Goal: Check status

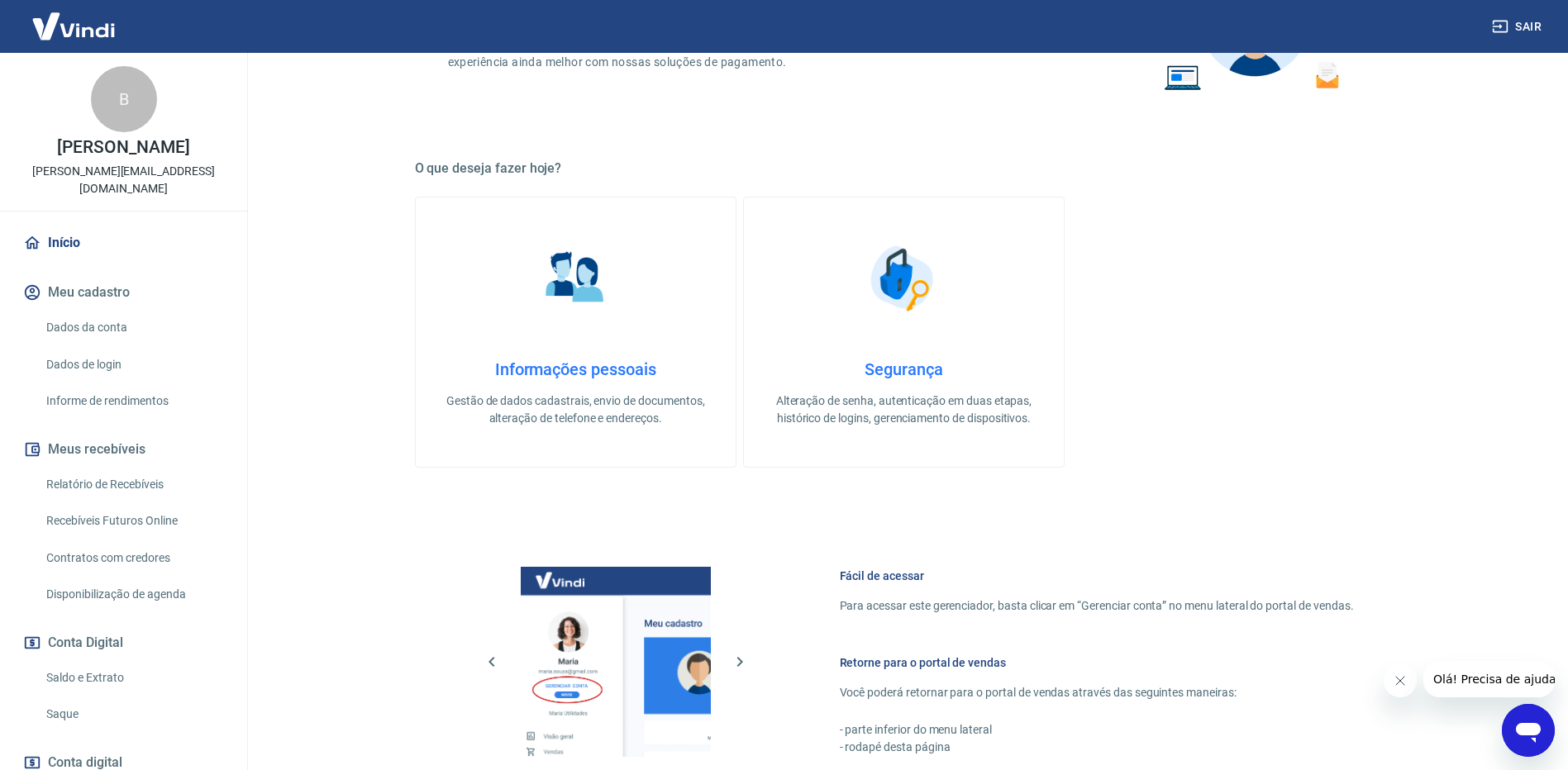
scroll to position [413, 0]
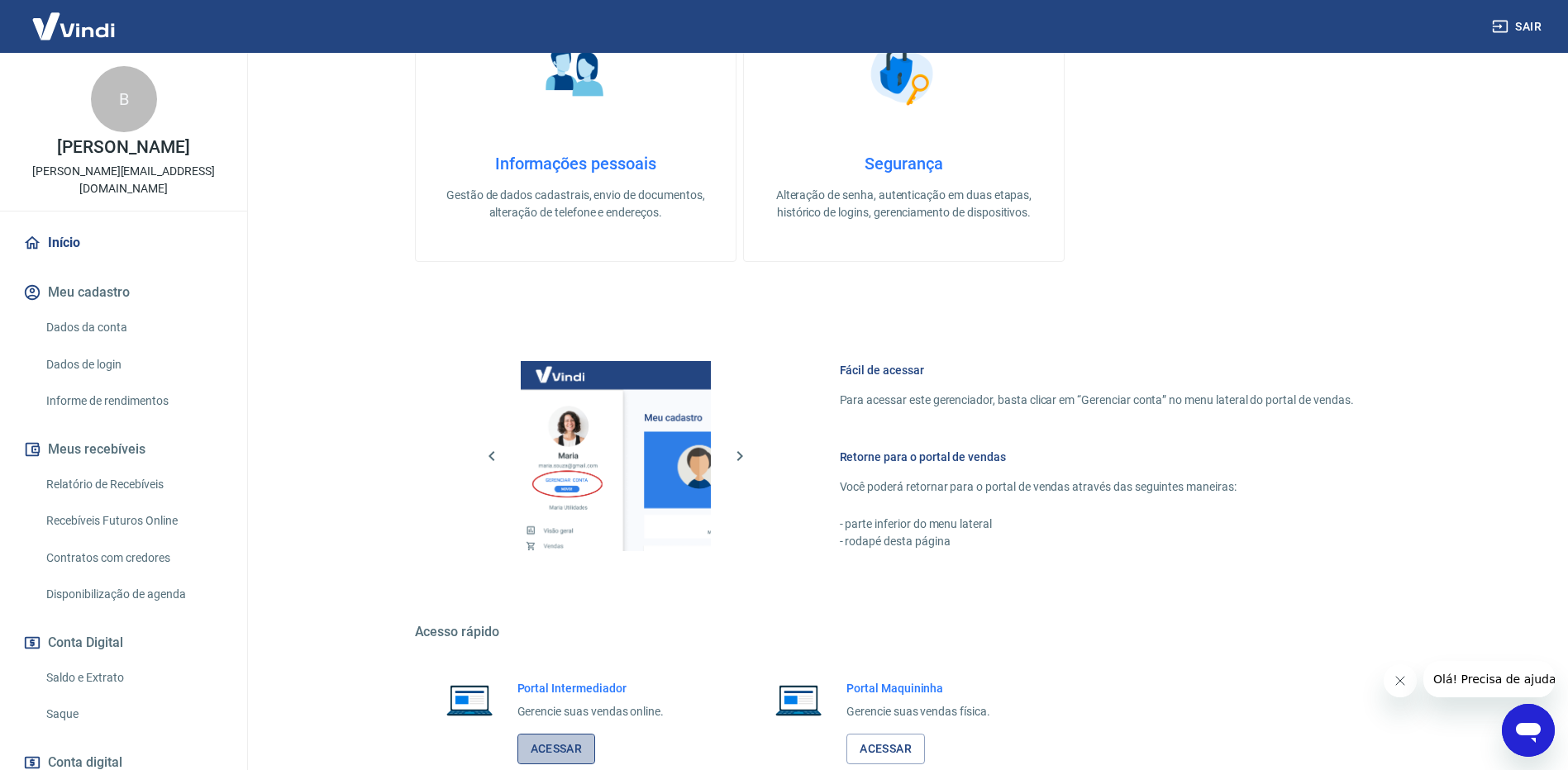
click at [565, 749] on link "Acessar" at bounding box center [557, 749] width 78 height 31
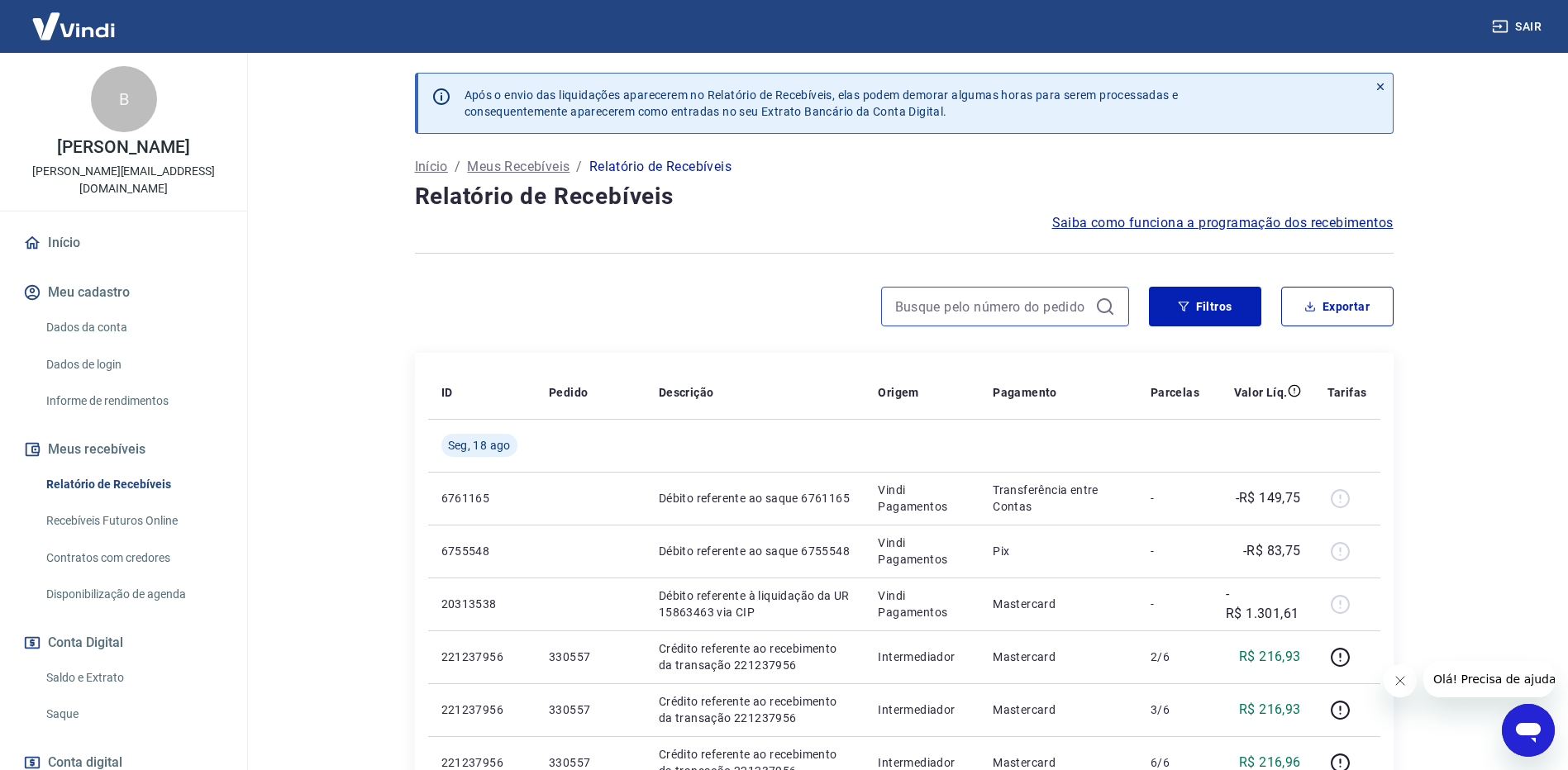
click at [927, 314] on input at bounding box center [992, 306] width 194 height 25
type input "lais"
click at [905, 305] on input "lais" at bounding box center [992, 306] width 194 height 25
